Goal: Task Accomplishment & Management: Use online tool/utility

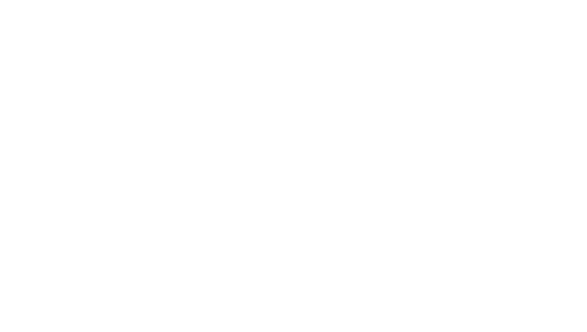
select select "Song"
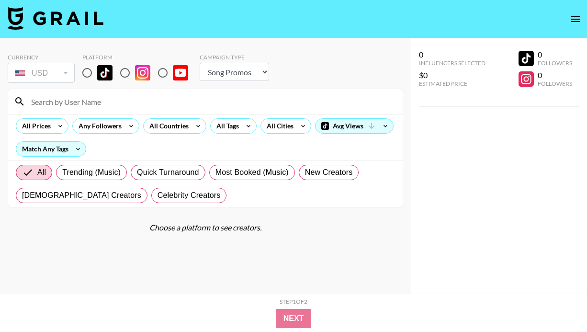
click at [86, 78] on input "radio" at bounding box center [87, 73] width 20 height 20
radio input "true"
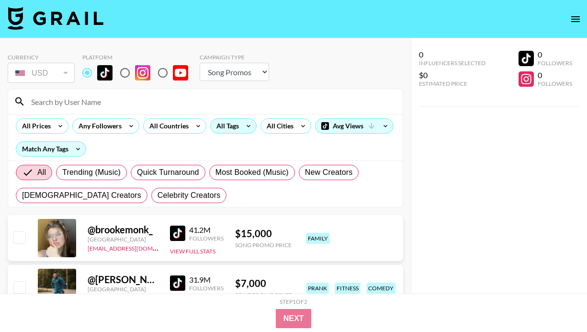
click at [242, 123] on icon at bounding box center [248, 126] width 15 height 14
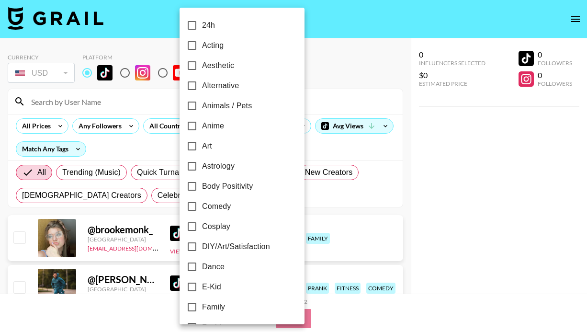
click at [212, 85] on span "Alternative" at bounding box center [220, 85] width 37 height 11
click at [202, 85] on input "Alternative" at bounding box center [192, 86] width 20 height 20
checkbox input "true"
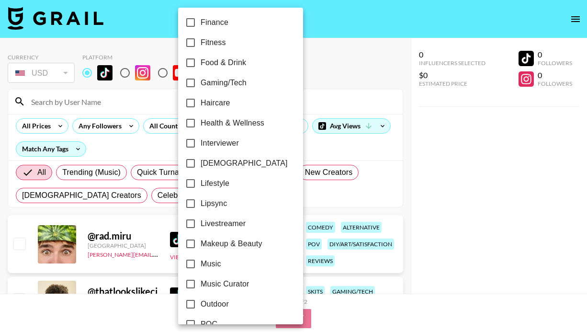
scroll to position [325, 0]
click at [192, 202] on input "Lipsync" at bounding box center [190, 202] width 20 height 20
checkbox input "true"
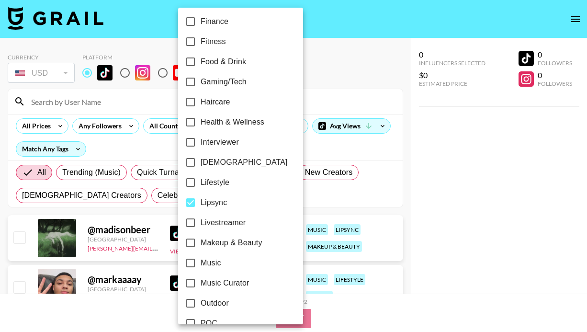
click at [344, 61] on div at bounding box center [293, 166] width 587 height 332
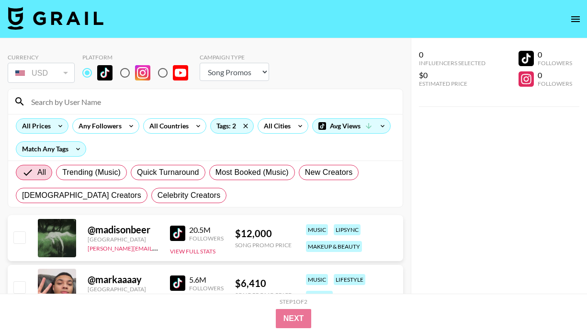
click at [66, 126] on icon at bounding box center [60, 126] width 15 height 14
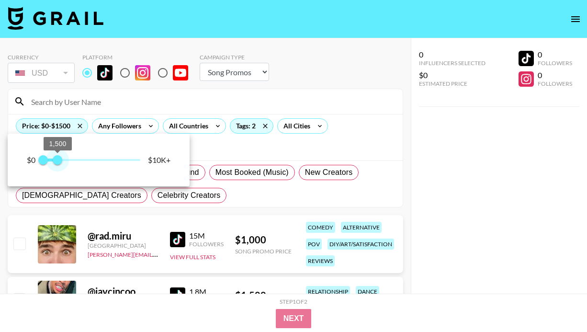
type input "1250"
drag, startPoint x: 131, startPoint y: 158, endPoint x: 56, endPoint y: 159, distance: 75.1
click at [56, 159] on span "1,250" at bounding box center [55, 160] width 10 height 10
click at [286, 158] on div at bounding box center [293, 166] width 587 height 332
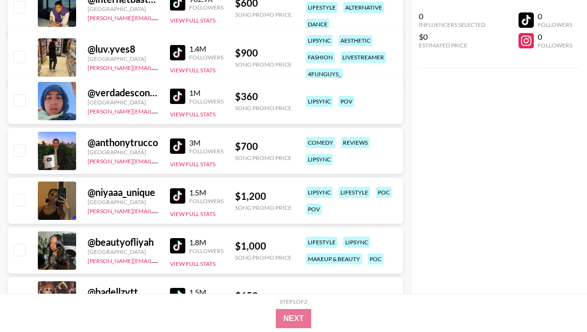
scroll to position [0, 0]
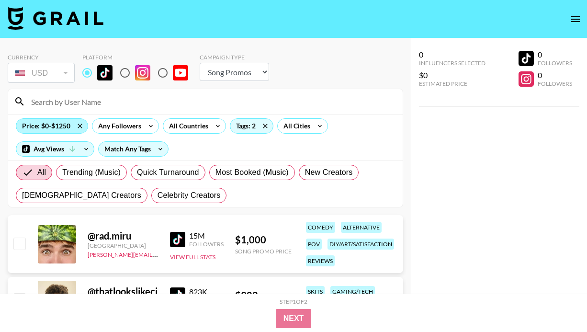
click at [63, 125] on div "Price: $0-$1250" at bounding box center [51, 126] width 71 height 14
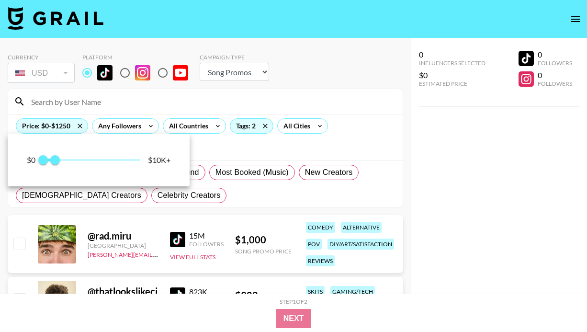
click at [248, 129] on div at bounding box center [293, 166] width 587 height 332
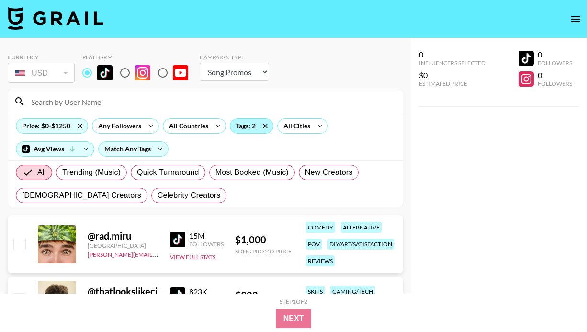
click at [247, 124] on div "Tags: 2" at bounding box center [251, 126] width 43 height 14
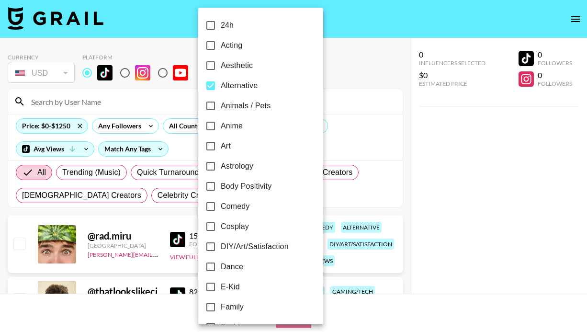
scroll to position [285, 0]
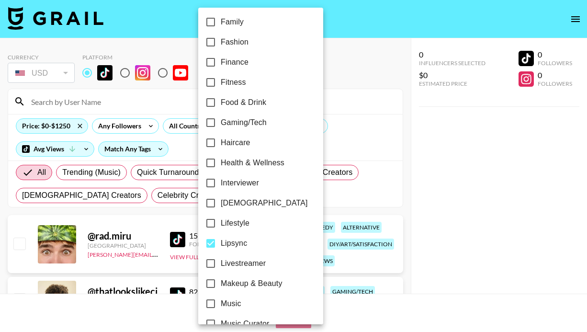
click at [211, 242] on input "Lipsync" at bounding box center [210, 243] width 20 height 20
checkbox input "false"
click at [388, 107] on div at bounding box center [293, 166] width 587 height 332
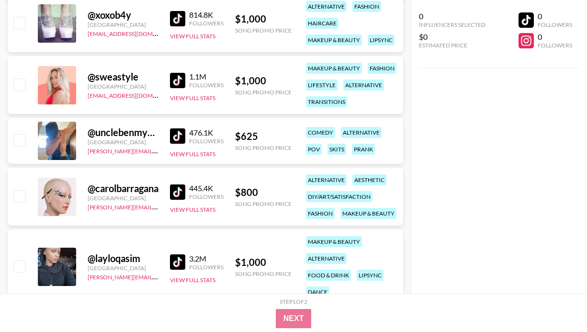
scroll to position [910, 0]
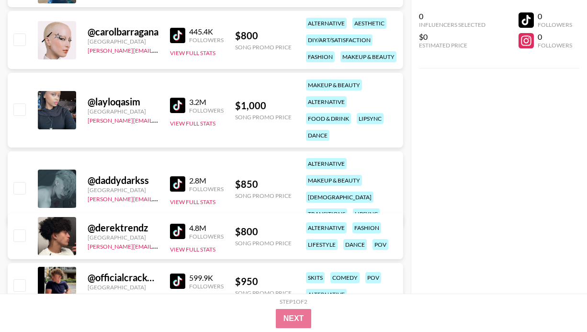
click at [177, 102] on img at bounding box center [177, 105] width 15 height 15
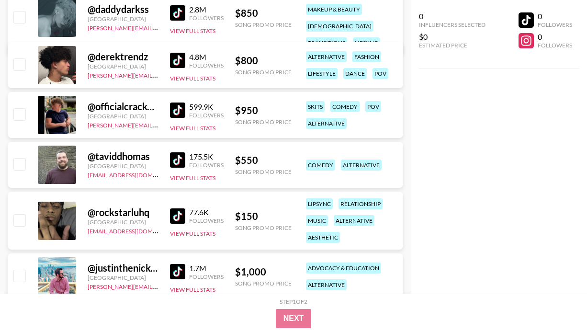
scroll to position [1084, 0]
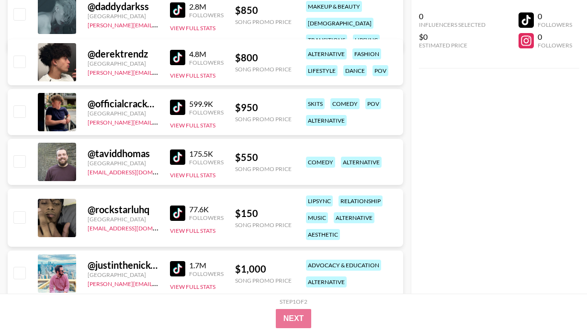
click at [178, 208] on img at bounding box center [177, 212] width 15 height 15
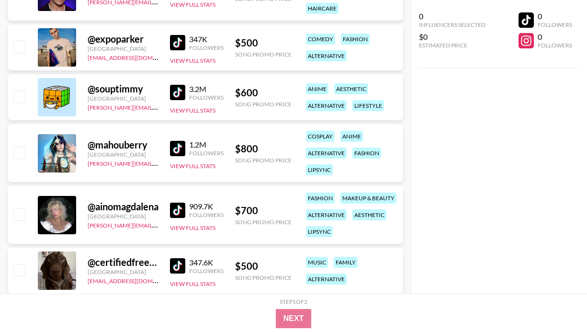
scroll to position [1484, 0]
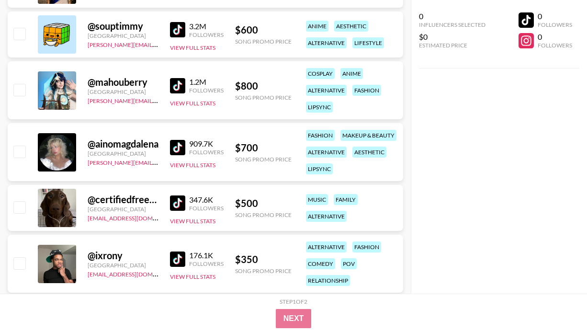
click at [174, 143] on img at bounding box center [177, 147] width 15 height 15
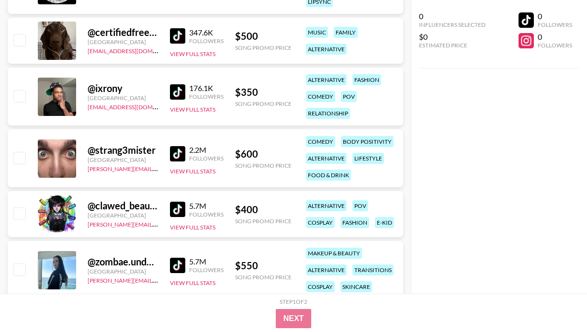
scroll to position [1781, 0]
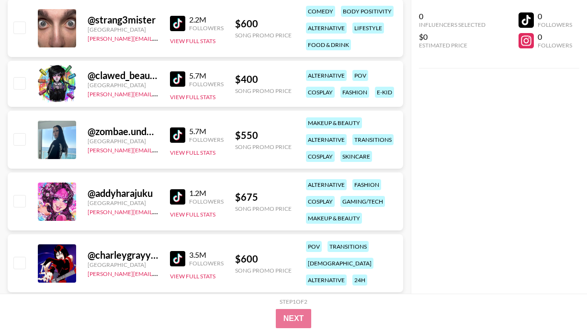
click at [175, 128] on img at bounding box center [177, 134] width 15 height 15
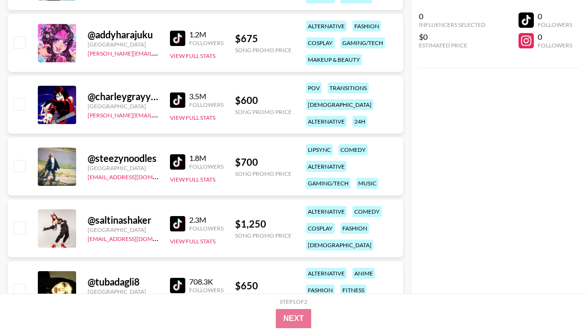
click at [180, 100] on img at bounding box center [177, 99] width 15 height 15
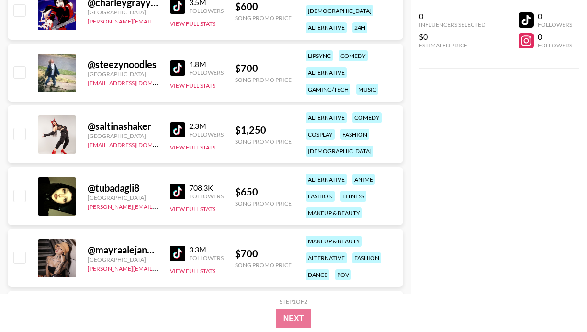
scroll to position [2034, 0]
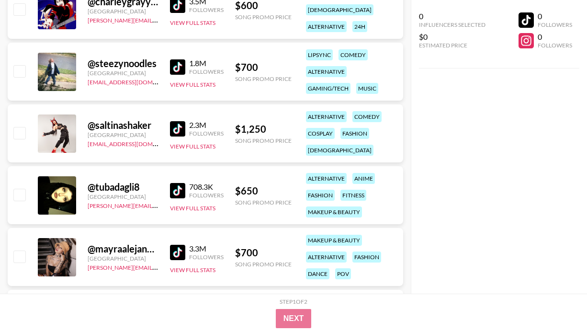
click at [179, 192] on img at bounding box center [177, 190] width 15 height 15
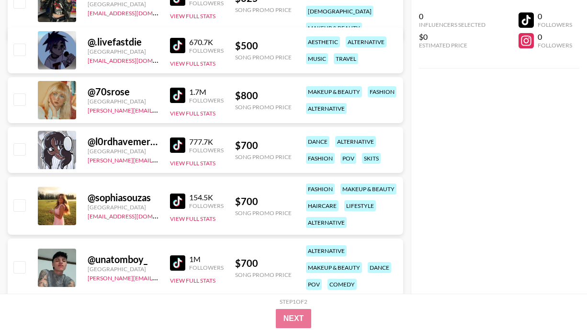
scroll to position [2408, 0]
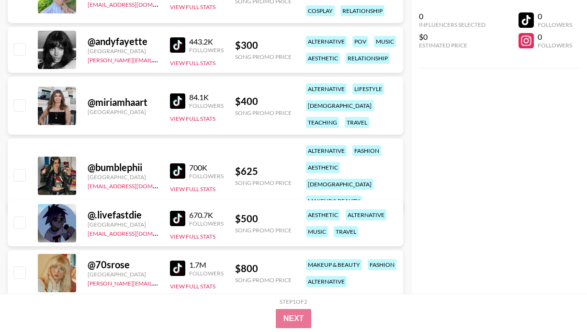
click at [179, 163] on img at bounding box center [177, 170] width 15 height 15
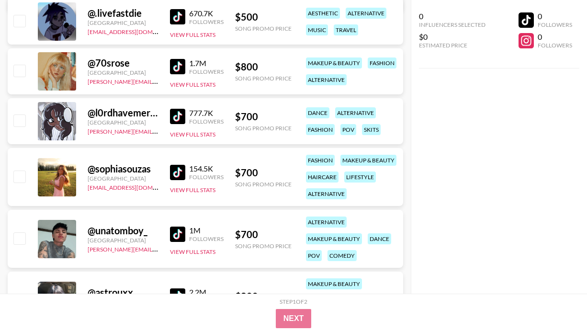
scroll to position [2612, 0]
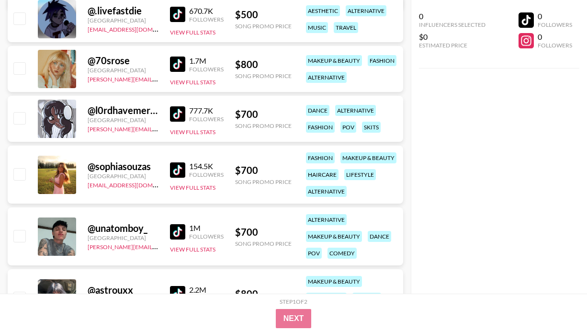
click at [172, 116] on img at bounding box center [177, 113] width 15 height 15
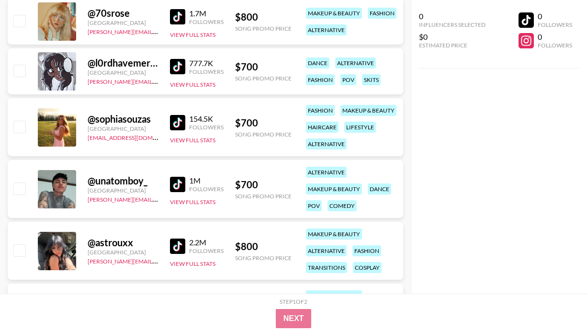
scroll to position [2687, 0]
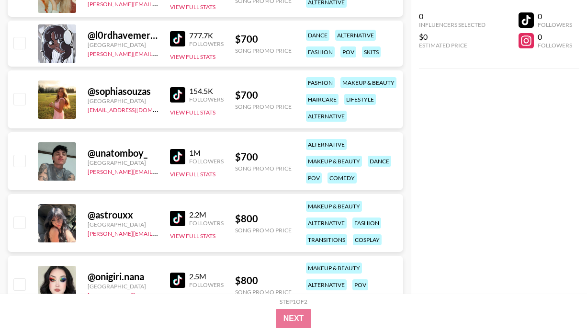
click at [179, 218] on img at bounding box center [177, 218] width 15 height 15
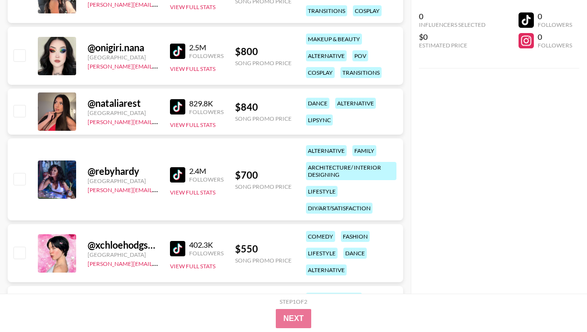
scroll to position [2919, 0]
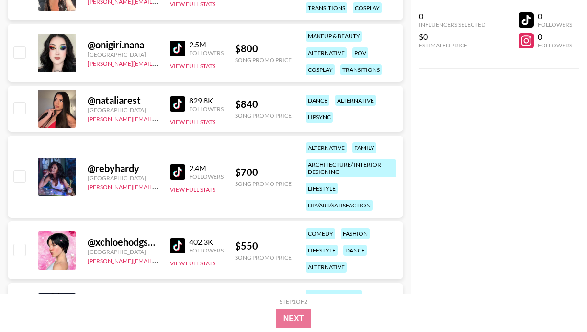
click at [179, 102] on img at bounding box center [177, 103] width 15 height 15
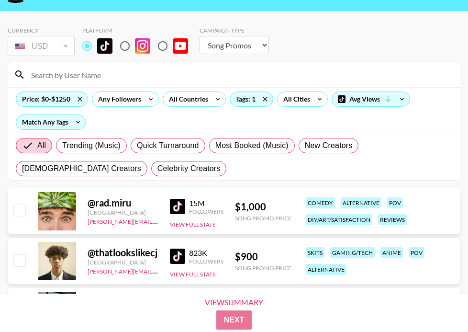
scroll to position [0, 0]
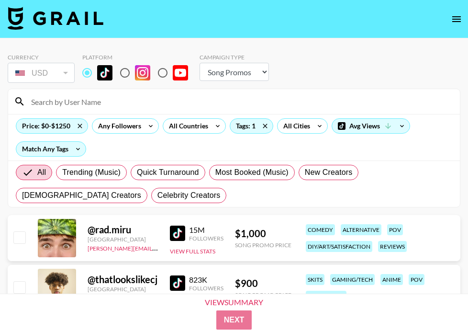
click at [102, 102] on input at bounding box center [239, 101] width 429 height 15
click at [81, 121] on icon at bounding box center [79, 126] width 15 height 14
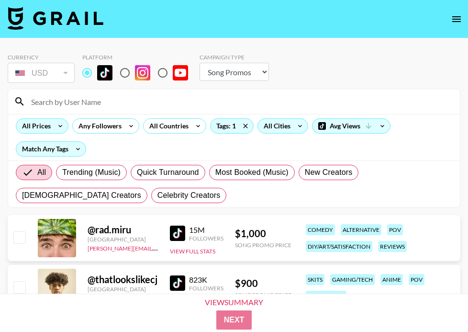
click at [266, 126] on div "All Cities" at bounding box center [275, 126] width 34 height 14
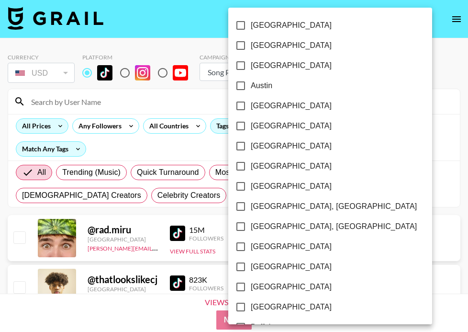
click at [209, 125] on div at bounding box center [234, 166] width 468 height 332
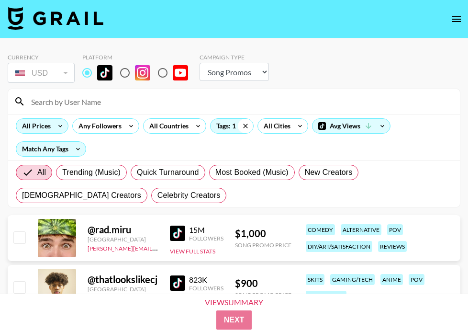
click at [242, 126] on icon at bounding box center [245, 126] width 15 height 14
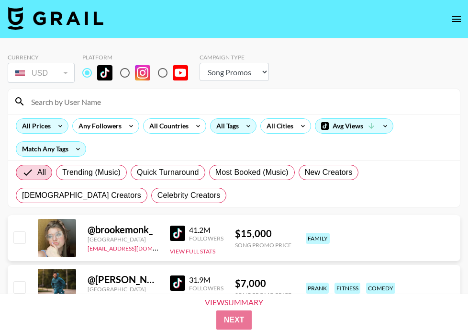
click at [224, 100] on input at bounding box center [239, 101] width 429 height 15
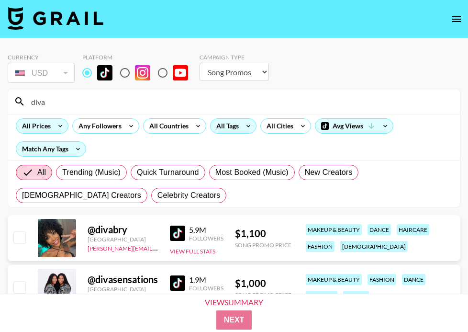
type input "diva"
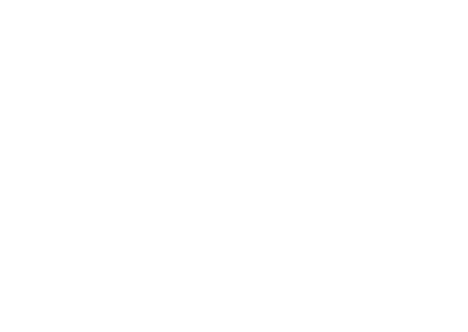
select select "Song"
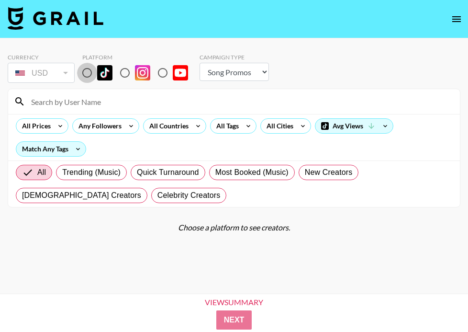
click at [90, 72] on input "radio" at bounding box center [87, 73] width 20 height 20
radio input "true"
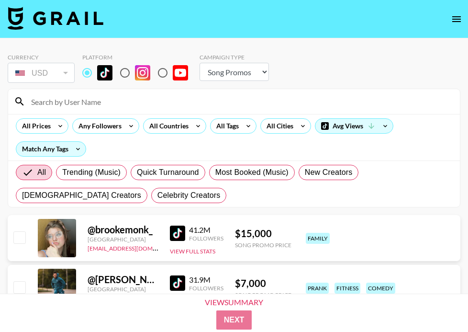
click at [89, 96] on input at bounding box center [239, 101] width 429 height 15
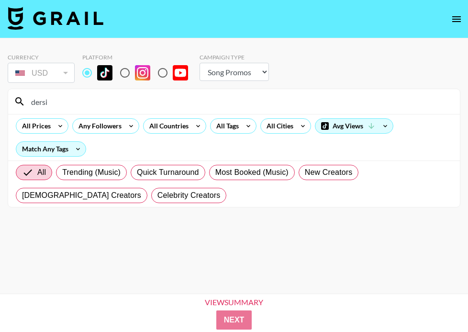
drag, startPoint x: 60, startPoint y: 105, endPoint x: 0, endPoint y: 102, distance: 59.4
click at [0, 102] on div "Currency USD USD ​ Platform Campaign Type Choose Type... Song Promos Brand Prom…" at bounding box center [234, 181] width 468 height 286
paste input "@mrsmckennabarry"
type input "@mrsmckennabarry"
